Goal: Check status: Check status

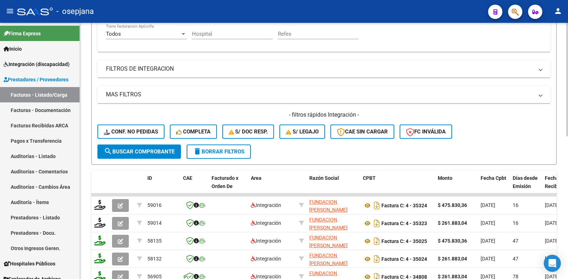
scroll to position [107, 0]
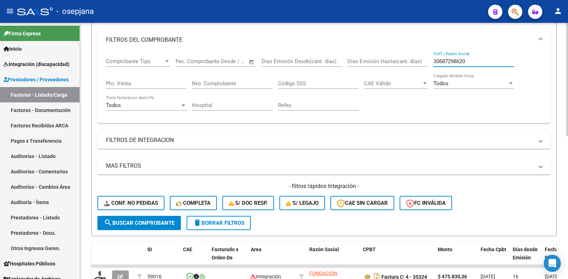
click at [470, 61] on input "30687298620" at bounding box center [474, 61] width 81 height 6
type input "3"
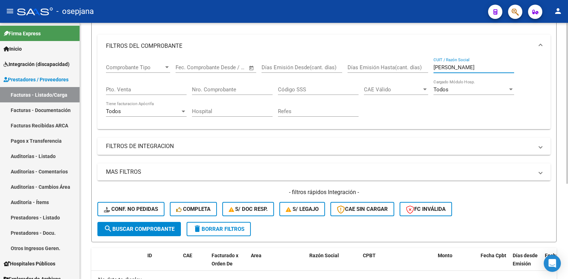
scroll to position [9, 0]
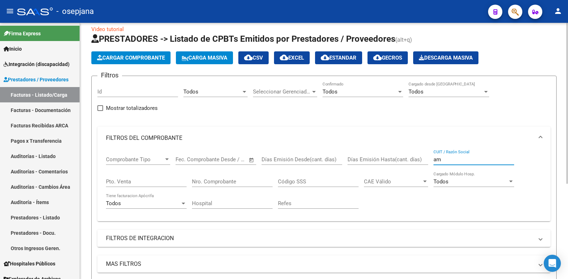
type input "a"
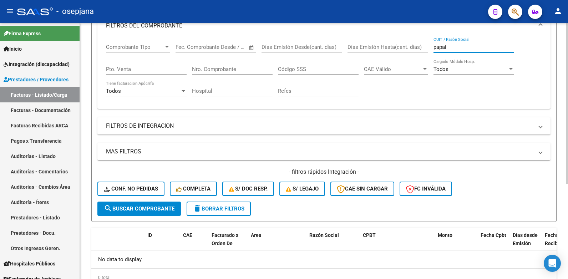
scroll to position [80, 0]
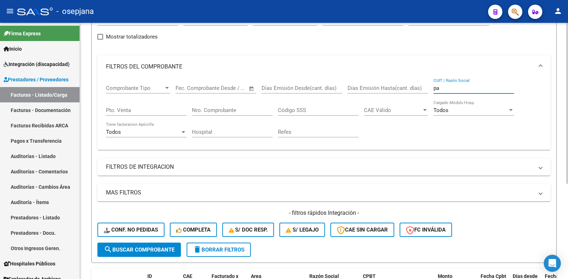
type input "p"
paste input "P33610006499"
drag, startPoint x: 438, startPoint y: 87, endPoint x: 438, endPoint y: 93, distance: 6.4
click at [438, 88] on input "P33610006499" at bounding box center [474, 88] width 81 height 6
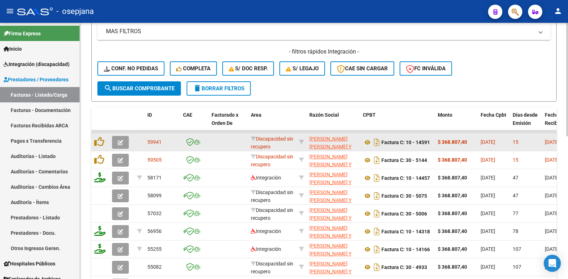
scroll to position [243, 0]
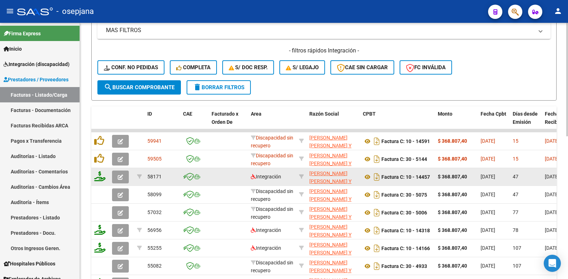
type input "33610006499"
click at [124, 176] on button "button" at bounding box center [120, 177] width 17 height 13
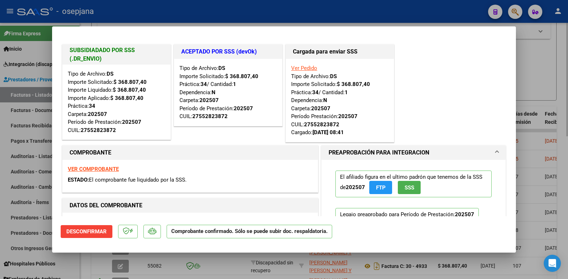
click at [549, 37] on div at bounding box center [284, 139] width 568 height 279
type input "$ 0,00"
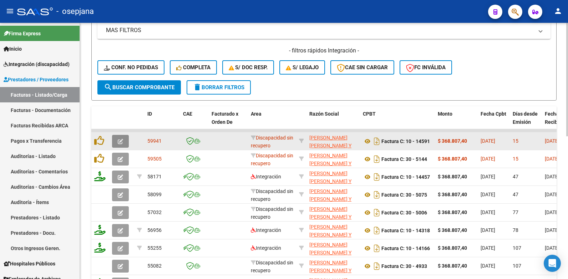
click at [121, 140] on icon "button" at bounding box center [120, 141] width 5 height 5
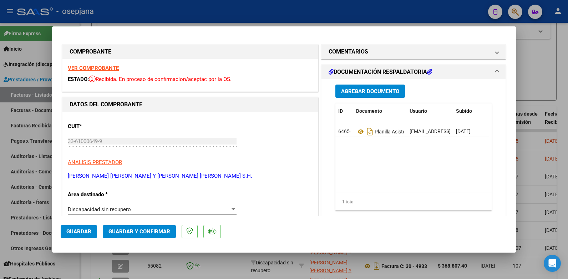
click at [543, 37] on div at bounding box center [284, 139] width 568 height 279
type input "$ 0,00"
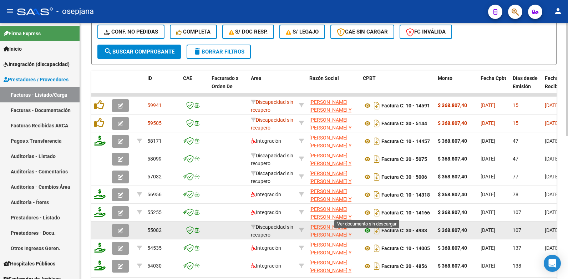
scroll to position [323, 0]
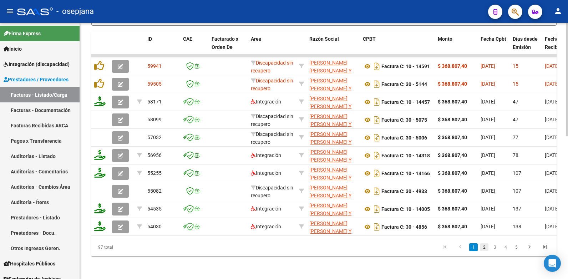
click at [484, 246] on link "2" at bounding box center [484, 247] width 9 height 8
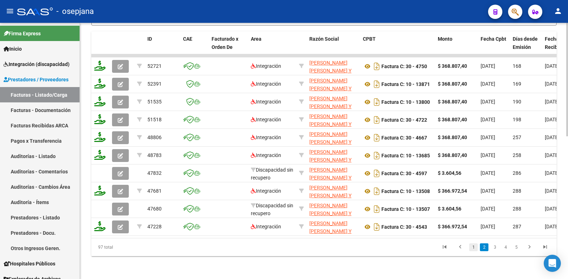
click at [473, 247] on link "1" at bounding box center [473, 247] width 9 height 8
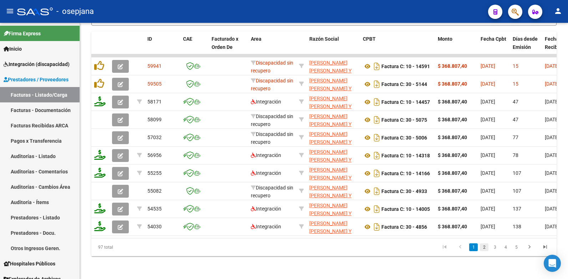
click at [485, 248] on link "2" at bounding box center [484, 247] width 9 height 8
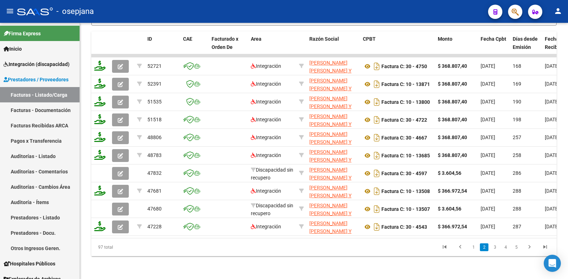
click at [495, 246] on link "3" at bounding box center [495, 247] width 9 height 8
